Goal: Task Accomplishment & Management: Use online tool/utility

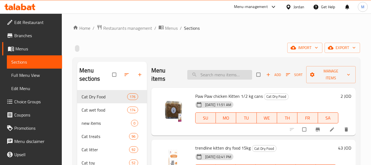
click at [238, 71] on input "search" at bounding box center [220, 75] width 65 height 10
paste input "schesir complements fillet chicken with seabass 70g wet food"
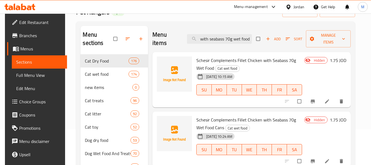
scroll to position [55, 0]
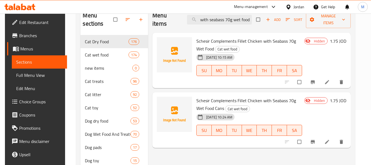
type input "schesir complements fillet chicken with seabass 70g wet food"
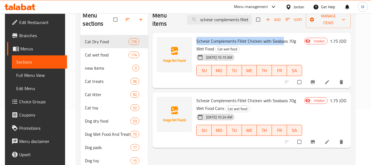
drag, startPoint x: 194, startPoint y: 39, endPoint x: 282, endPoint y: 42, distance: 88.3
click at [282, 42] on div "Schesir Complements Fillet Chicken with Seabass 70g Wet Food Cat wet food 16-09…" at bounding box center [249, 60] width 110 height 51
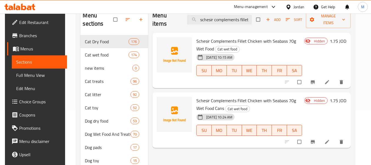
click at [283, 103] on span "Schesir Complements Fillet Chicken with Seabass 70g Wet Food Cans" at bounding box center [247, 104] width 100 height 16
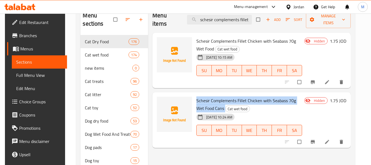
click at [283, 103] on span "Schesir Complements Fillet Chicken with Seabass 70g Wet Food Cans" at bounding box center [247, 104] width 100 height 16
click at [239, 102] on span "Schesir Complements Fillet Chicken with Seabass 70g Wet Food Cans" at bounding box center [247, 104] width 100 height 16
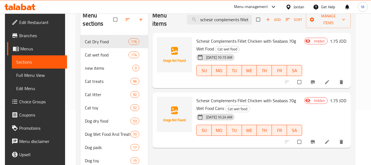
click at [212, 107] on span "Schesir Complements Fillet Chicken with Seabass 70g Wet Food Cans" at bounding box center [247, 104] width 100 height 16
click at [302, 80] on input "checkbox" at bounding box center [300, 82] width 12 height 10
checkbox input "true"
click at [228, 18] on input "schesir complements fillet chicken with seabass 70g wet food" at bounding box center [219, 20] width 65 height 10
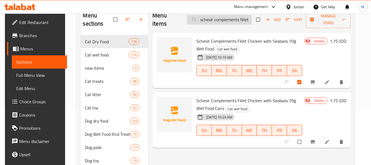
click at [228, 18] on input "schesir complements fillet chicken with seabass 70g wet food" at bounding box center [219, 20] width 65 height 10
paste input "search"
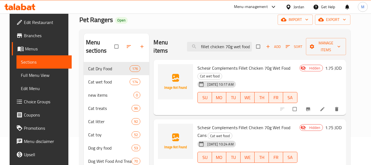
scroll to position [27, 0]
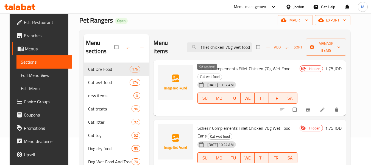
type input "schesir complements fillet chicken 70g wet food"
click at [212, 78] on span "Cat wet food" at bounding box center [210, 76] width 24 height 6
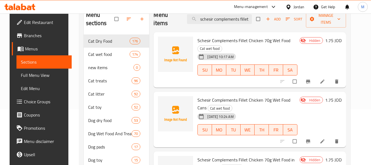
scroll to position [55, 0]
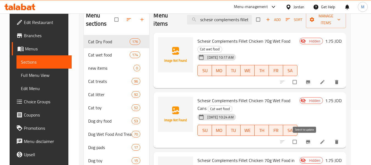
click at [301, 142] on input "checkbox" at bounding box center [296, 141] width 12 height 10
checkbox input "true"
click at [301, 81] on input "checkbox" at bounding box center [296, 82] width 12 height 10
checkbox input "true"
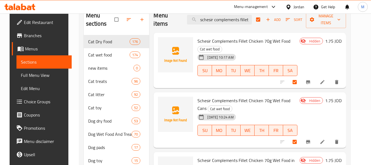
drag, startPoint x: 226, startPoint y: 57, endPoint x: 240, endPoint y: 59, distance: 14.2
click at [236, 59] on span "16-09-2025 10:17 AM" at bounding box center [220, 57] width 31 height 5
click at [269, 58] on div "16-09-2025 10:17 AM SU MO TU WE TH FR SA" at bounding box center [247, 67] width 104 height 30
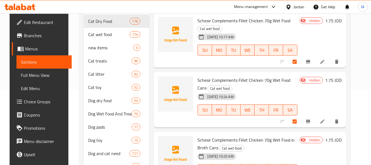
scroll to position [110, 0]
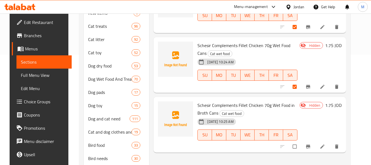
drag, startPoint x: 233, startPoint y: 121, endPoint x: 240, endPoint y: 121, distance: 7.2
click at [236, 121] on span "16-09-2025 10:25 AM" at bounding box center [220, 121] width 31 height 5
click at [234, 123] on span "16-09-2025 10:25 AM" at bounding box center [220, 121] width 31 height 5
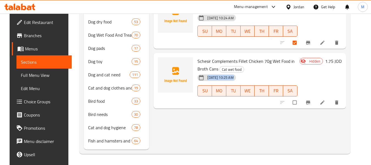
click at [270, 128] on div "Menu items schesir complements fillet chicken 70g wet food Add Sort Manage item…" at bounding box center [247, 29] width 197 height 242
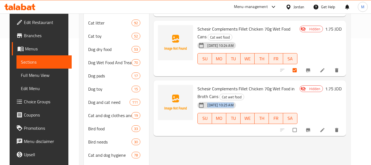
scroll to position [0, 0]
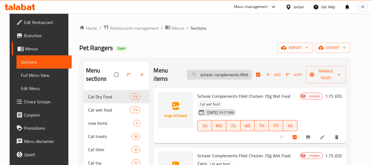
click at [218, 75] on input "schesir complements fillet chicken 70g wet food" at bounding box center [219, 75] width 65 height 10
paste input "tuna"
type input "schesir complements fillet tuna 70g wet food"
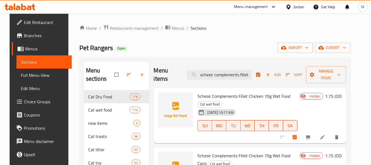
scroll to position [0, 34]
checkbox input "false"
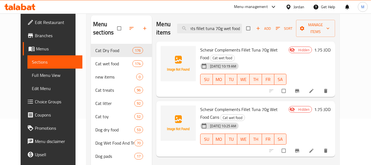
scroll to position [55, 0]
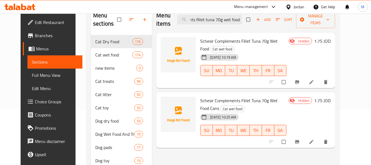
type input "schesir complements fillet tuna 70g wet food"
click at [289, 52] on div "16-09-2025 10:19 AM SU MO TU WE TH FR SA" at bounding box center [243, 67] width 91 height 30
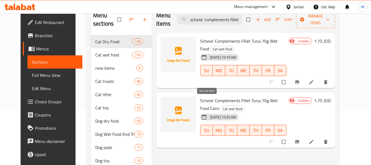
click at [221, 106] on span "Cat wet food" at bounding box center [233, 109] width 24 height 6
click at [287, 101] on h6 "Schesir Complements Fillet Tuna 70g Wet Food Cans Cat wet food" at bounding box center [243, 104] width 86 height 15
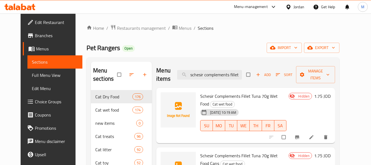
click at [254, 81] on div "Menu items schesir complements fillet tuna 70g wet food Add Sort Manage items" at bounding box center [245, 75] width 179 height 26
click at [242, 78] on input "schesir complements fillet tuna 70g wet food" at bounding box center [209, 75] width 65 height 10
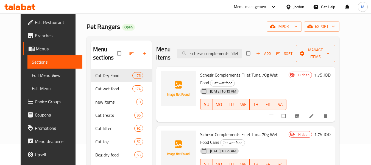
scroll to position [55, 0]
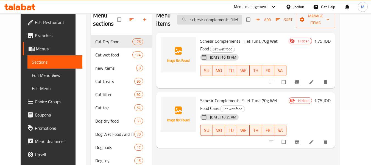
click at [231, 22] on input "schesir complements fillet tuna 70g wet food" at bounding box center [209, 20] width 65 height 10
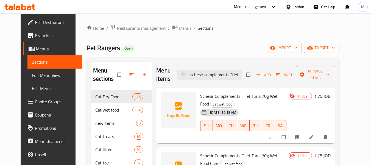
click at [306, 5] on div "Jordan" at bounding box center [295, 6] width 27 height 13
click at [294, 7] on div "Jordan" at bounding box center [299, 7] width 11 height 6
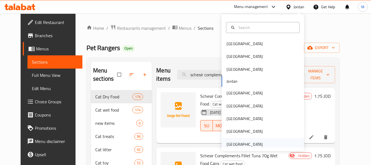
click at [260, 145] on div "[GEOGRAPHIC_DATA]" at bounding box center [244, 144] width 45 height 13
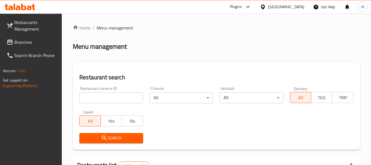
click at [23, 6] on icon at bounding box center [23, 7] width 5 height 7
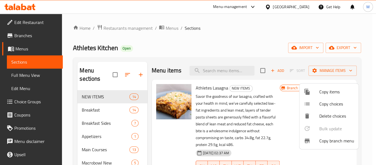
click at [222, 70] on div at bounding box center [188, 82] width 376 height 165
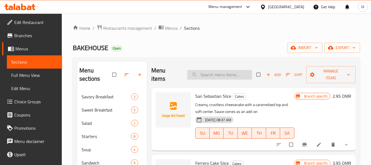
click at [222, 76] on input "search" at bounding box center [220, 75] width 65 height 10
click at [224, 75] on input "search" at bounding box center [220, 75] width 65 height 10
drag, startPoint x: 228, startPoint y: 75, endPoint x: 204, endPoint y: 75, distance: 24.2
click at [204, 75] on input "search" at bounding box center [220, 75] width 65 height 10
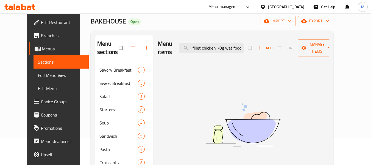
scroll to position [27, 0]
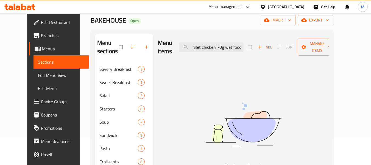
type input "schesir complements fillet chicken 70g wet foo"
click at [214, 43] on input "schesir complements fillet chicken 70g wet foo" at bounding box center [211, 47] width 65 height 10
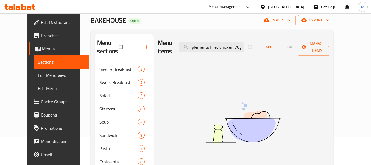
scroll to position [0, 0]
type input "schesir complements fillet chicken 70g"
click at [222, 45] on input "schesir complements fillet chicken 70g" at bounding box center [211, 47] width 65 height 10
